Goal: Find specific page/section: Find specific page/section

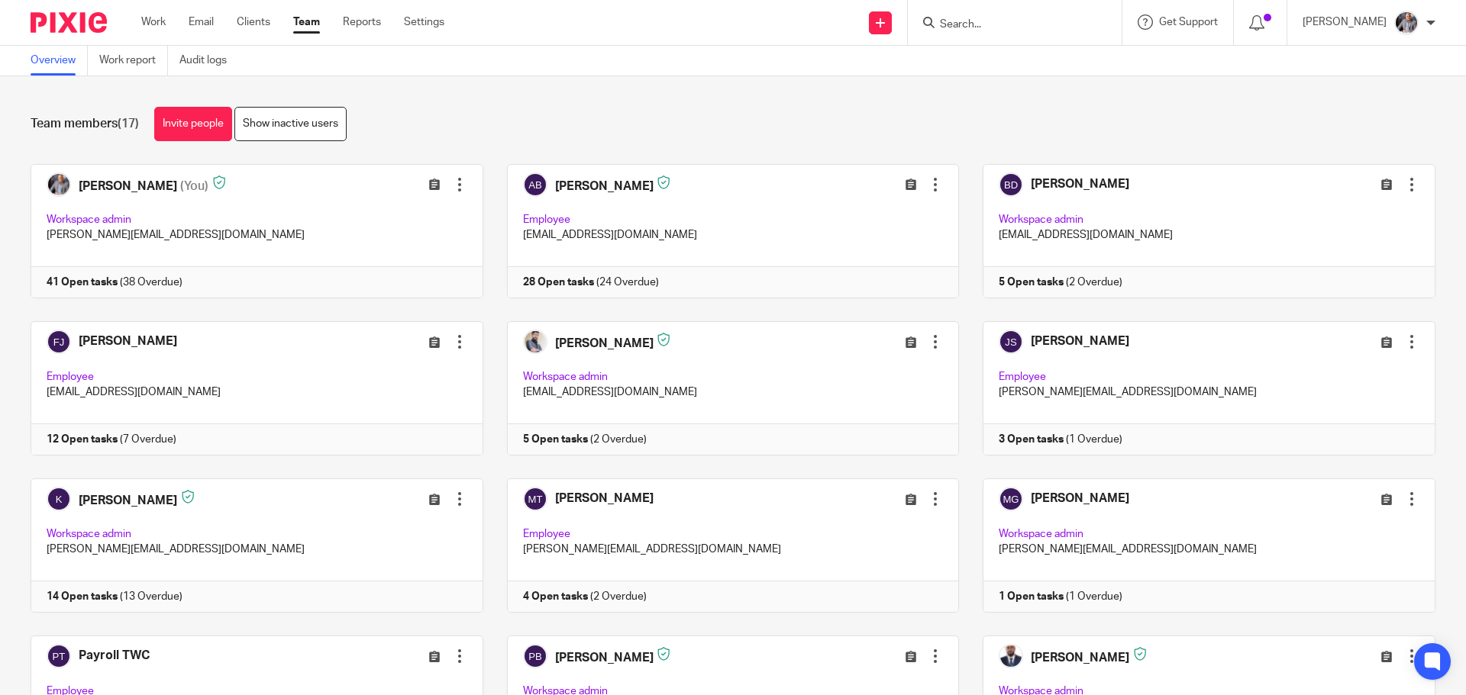
click at [1056, 29] on input "Search" at bounding box center [1006, 25] width 137 height 14
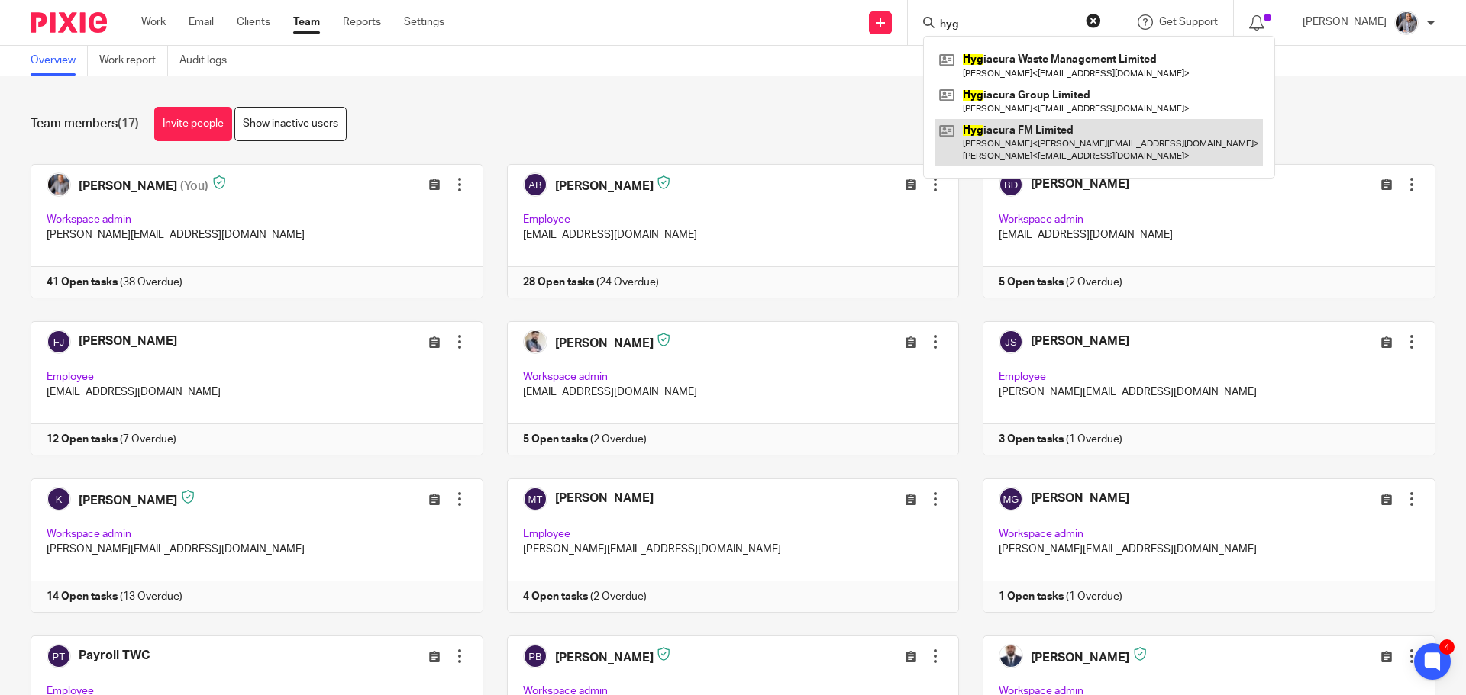
type input "hyg"
click at [1064, 131] on link at bounding box center [1098, 142] width 327 height 47
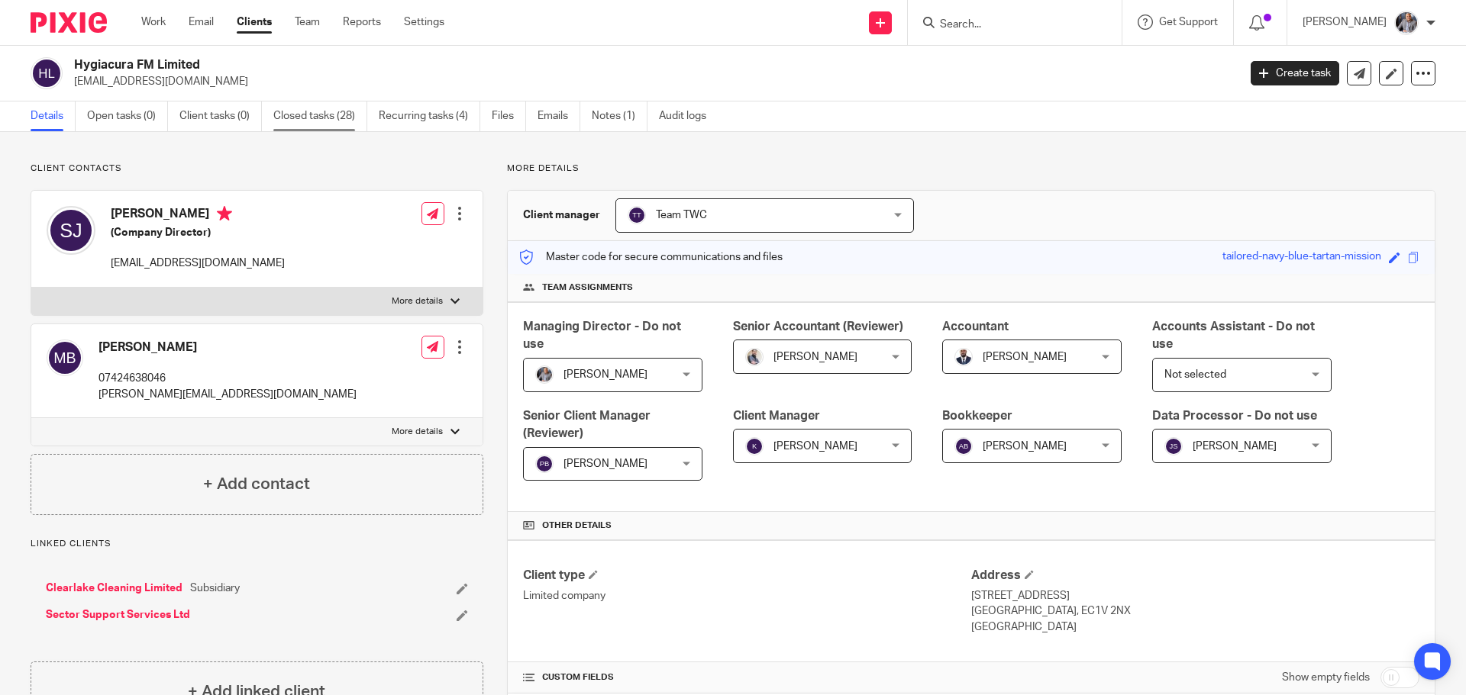
click at [314, 119] on link "Closed tasks (28)" at bounding box center [320, 117] width 94 height 30
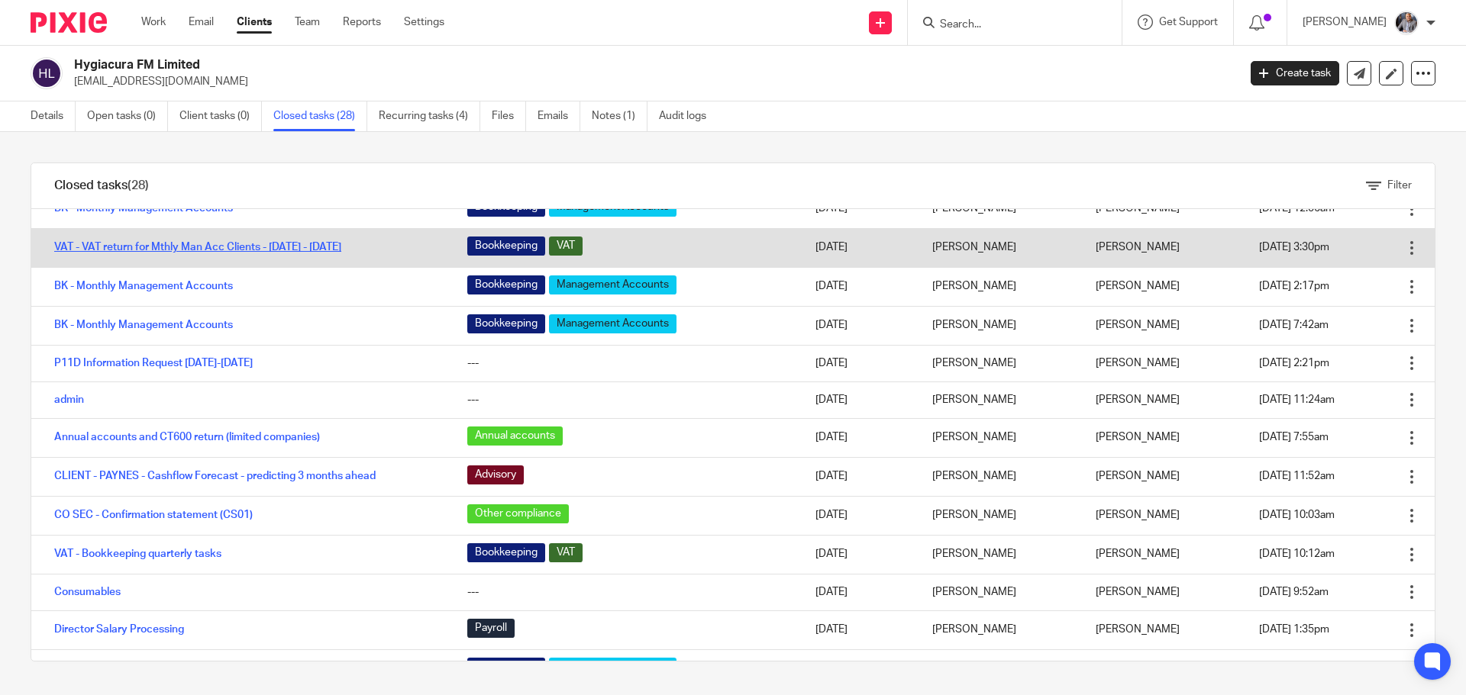
scroll to position [76, 0]
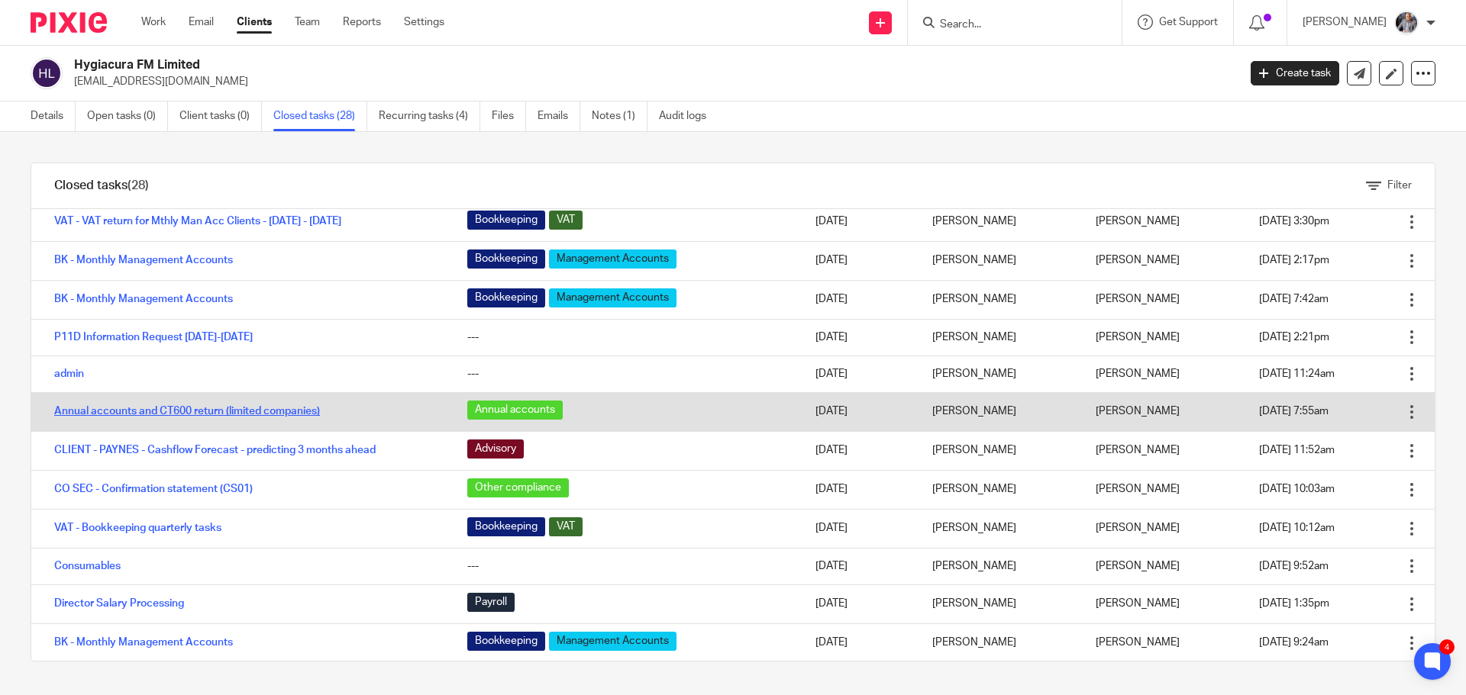
click at [211, 413] on link "Annual accounts and CT600 return (limited companies)" at bounding box center [187, 411] width 266 height 11
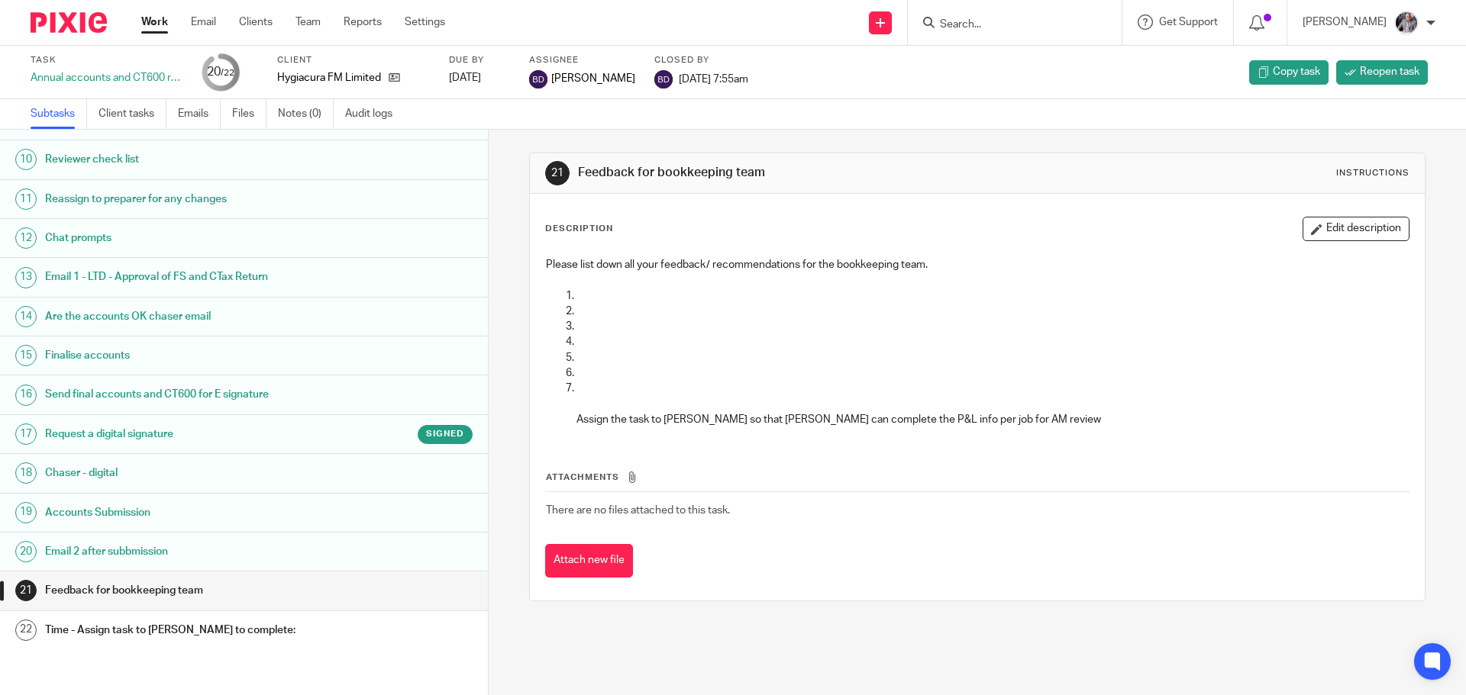
scroll to position [385, 0]
